Goal: Information Seeking & Learning: Find specific fact

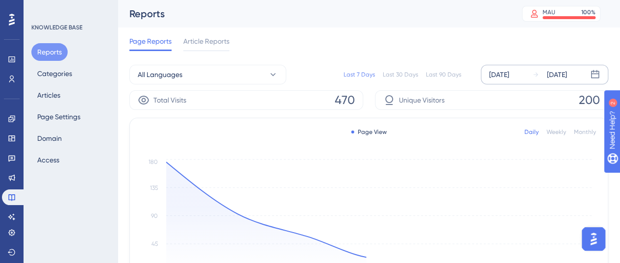
click at [508, 75] on div "[DATE]" at bounding box center [499, 75] width 20 height 12
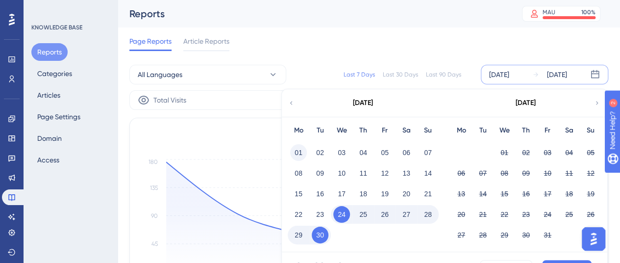
click at [294, 152] on button "01" at bounding box center [298, 152] width 17 height 17
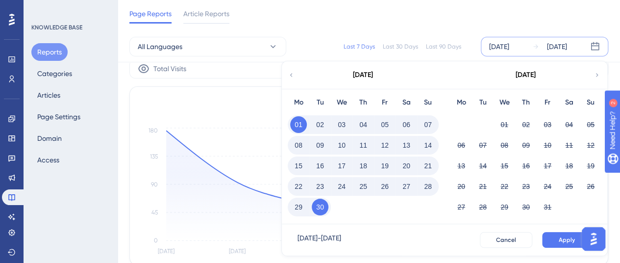
scroll to position [49, 0]
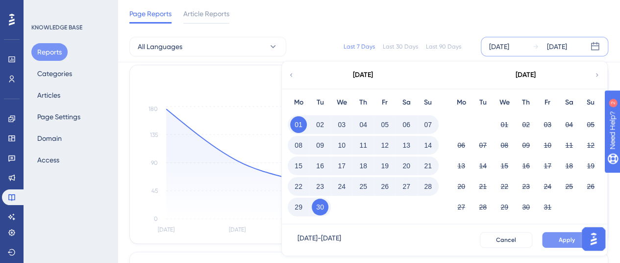
click at [558, 239] on button "Apply" at bounding box center [566, 240] width 49 height 16
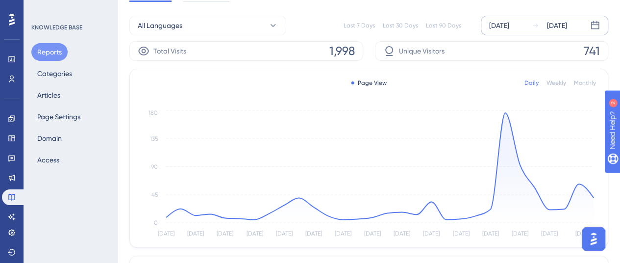
scroll to position [0, 0]
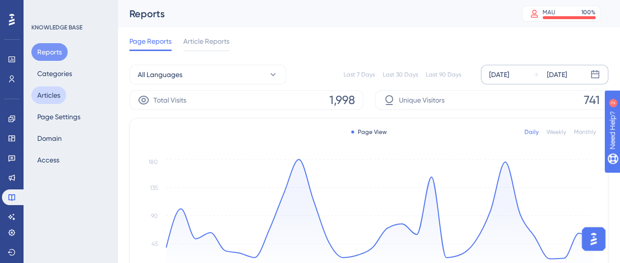
click at [52, 99] on button "Articles" at bounding box center [48, 95] width 35 height 18
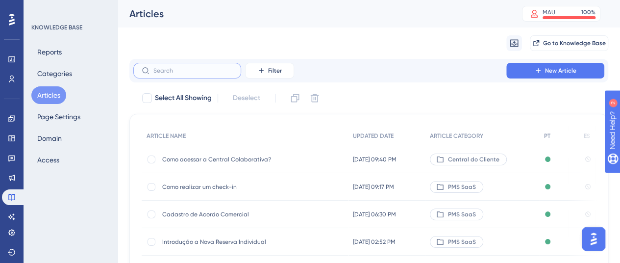
click at [203, 70] on input "text" at bounding box center [192, 70] width 79 height 7
type input "o"
type input "cp"
checkbox input "true"
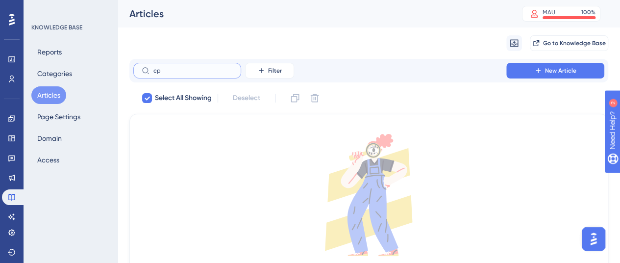
type input "c"
checkbox input "false"
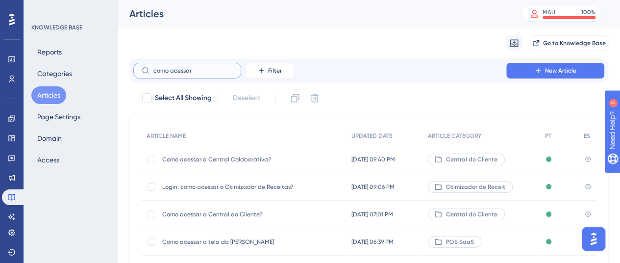
type input "como acessar"
click at [229, 183] on span "Login: como acessar o Otimizador de Receitas?" at bounding box center [240, 187] width 157 height 8
